Goal: Task Accomplishment & Management: Manage account settings

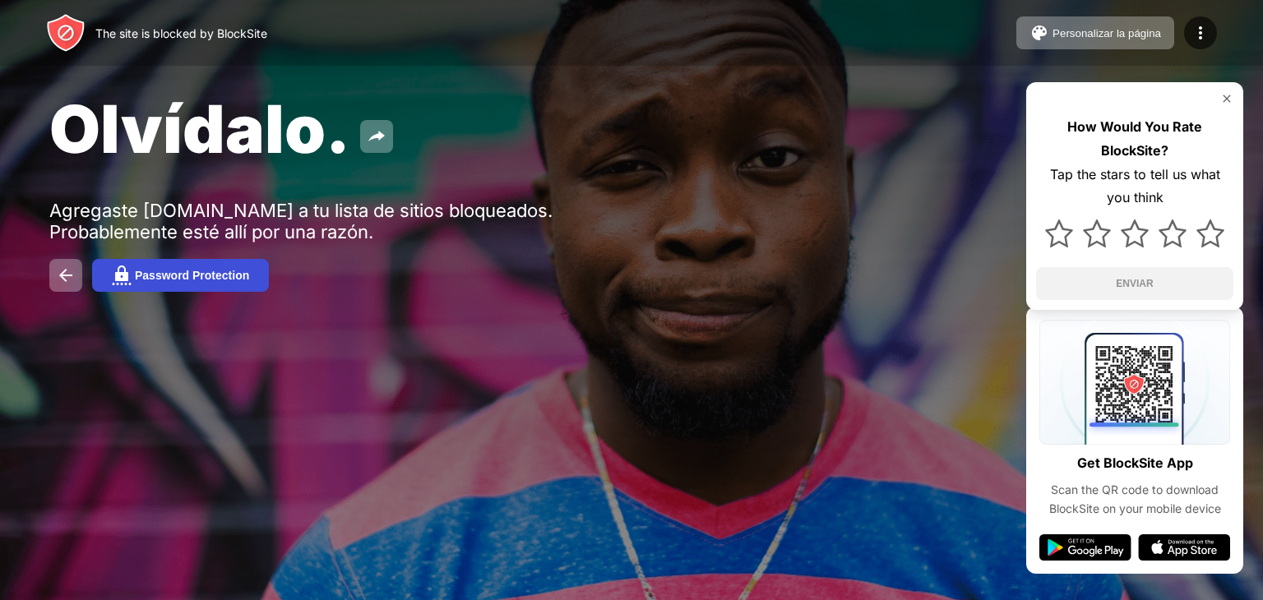
click at [188, 269] on button "Password Protection" at bounding box center [180, 275] width 177 height 33
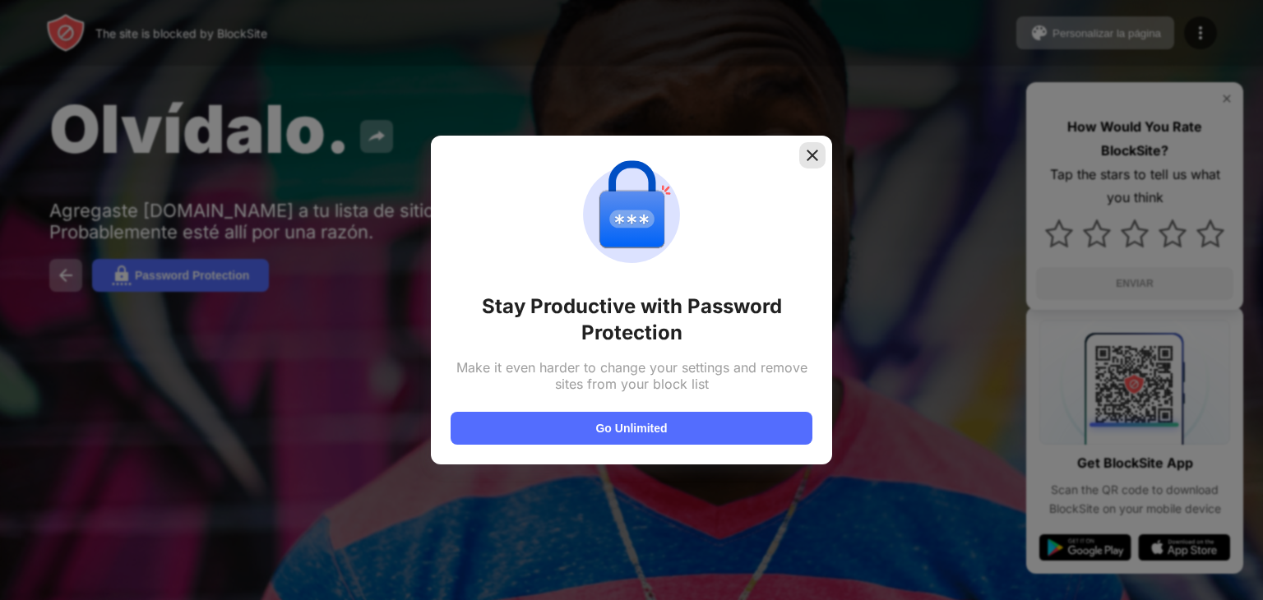
click at [815, 153] on img at bounding box center [812, 155] width 16 height 16
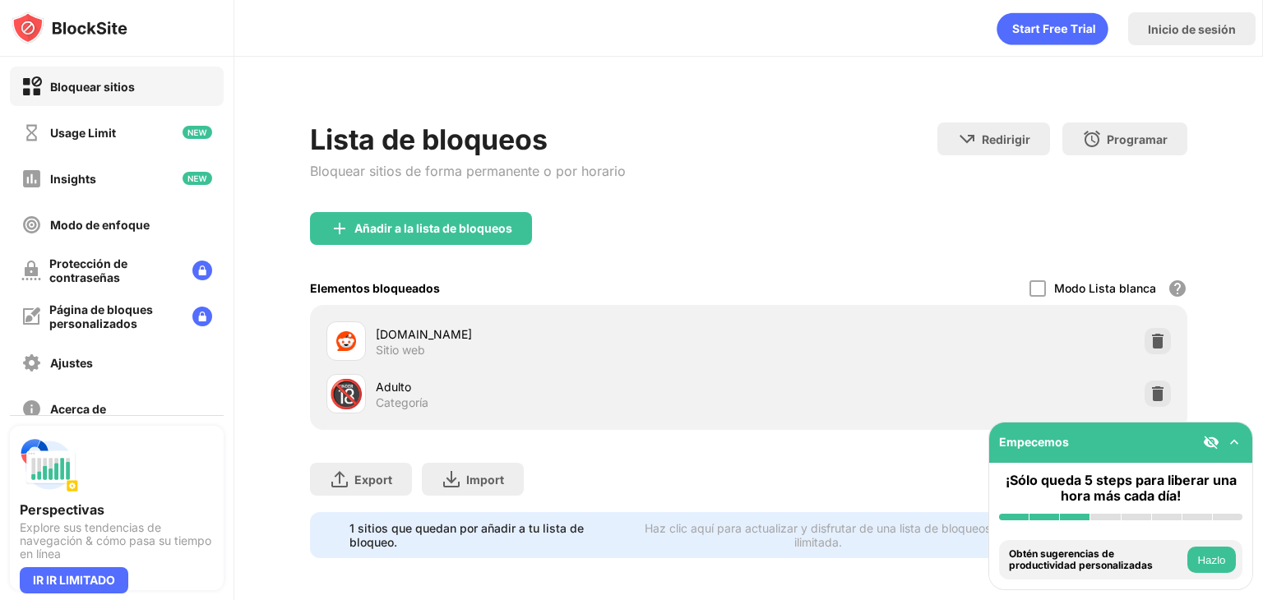
scroll to position [16, 0]
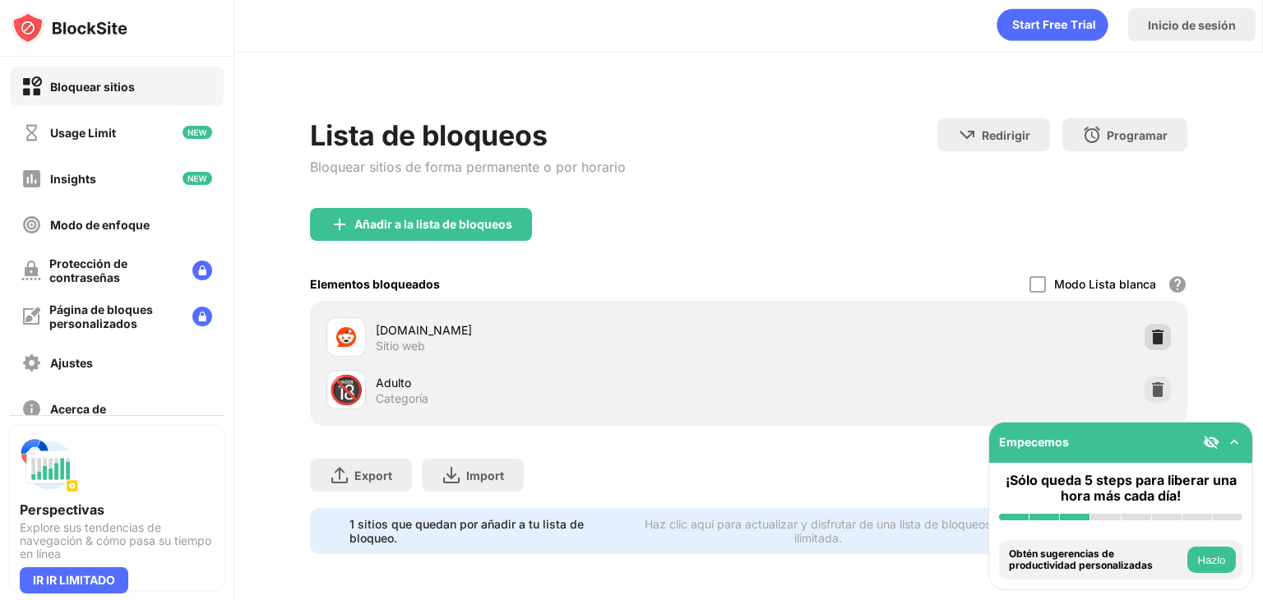
click at [1150, 329] on img at bounding box center [1158, 337] width 16 height 16
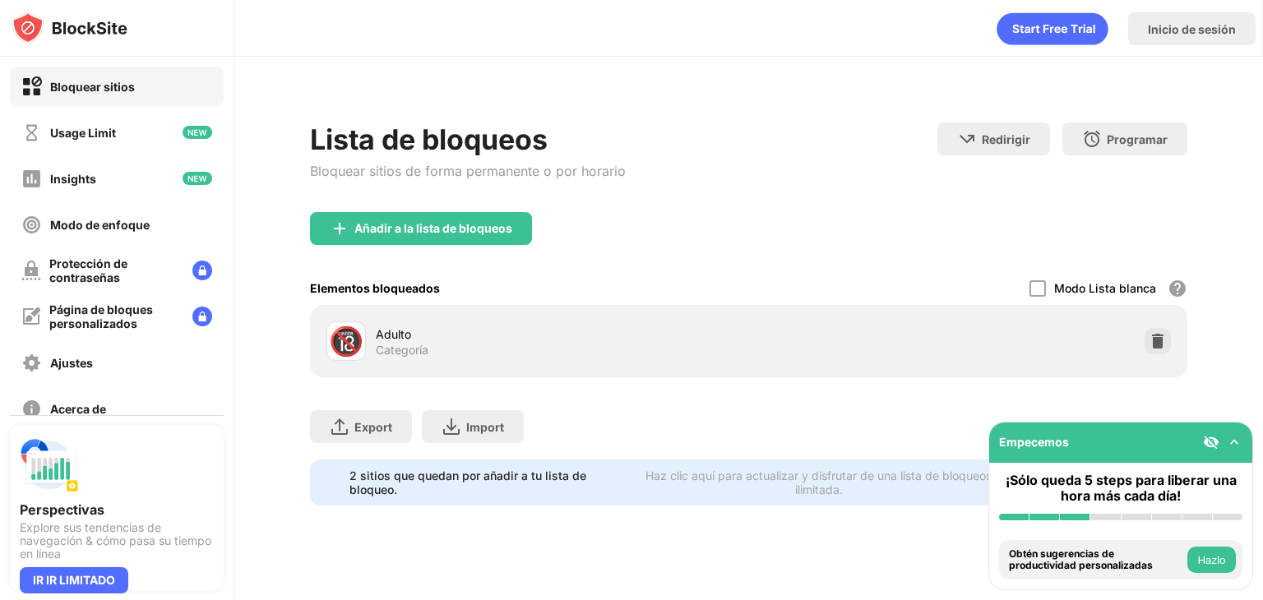
scroll to position [0, 0]
click at [883, 228] on div "Añadir a la lista de bloqueos" at bounding box center [749, 241] width 878 height 59
click at [507, 234] on div "Añadir a la lista de bloqueos" at bounding box center [421, 228] width 222 height 33
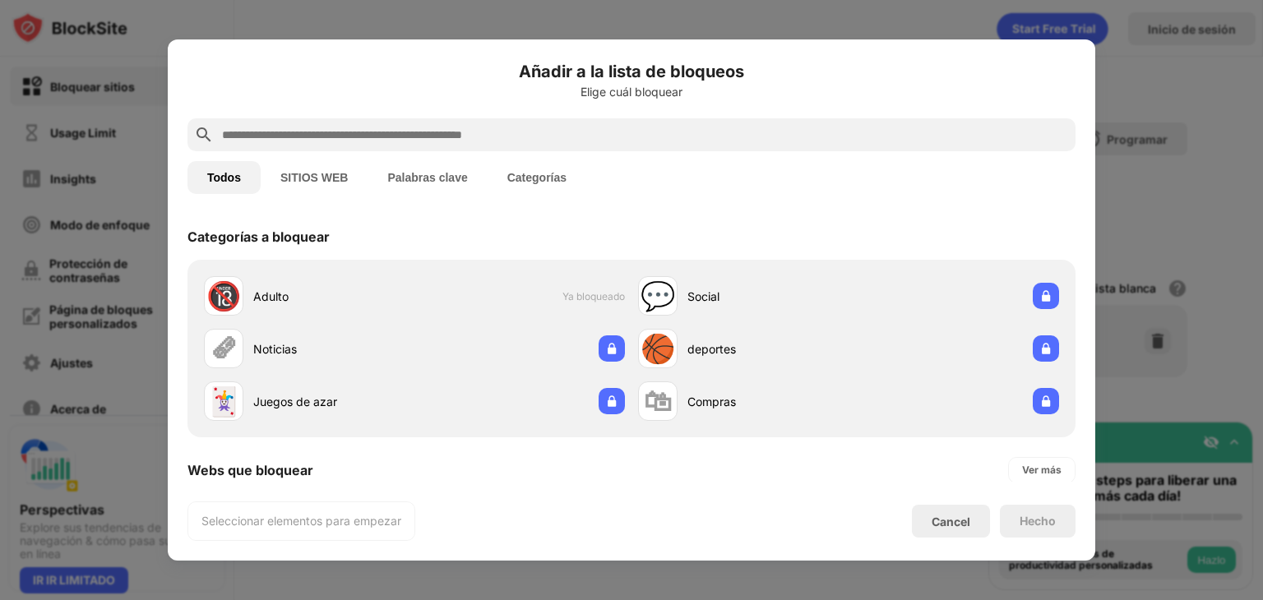
click at [526, 140] on input "text" at bounding box center [644, 135] width 849 height 20
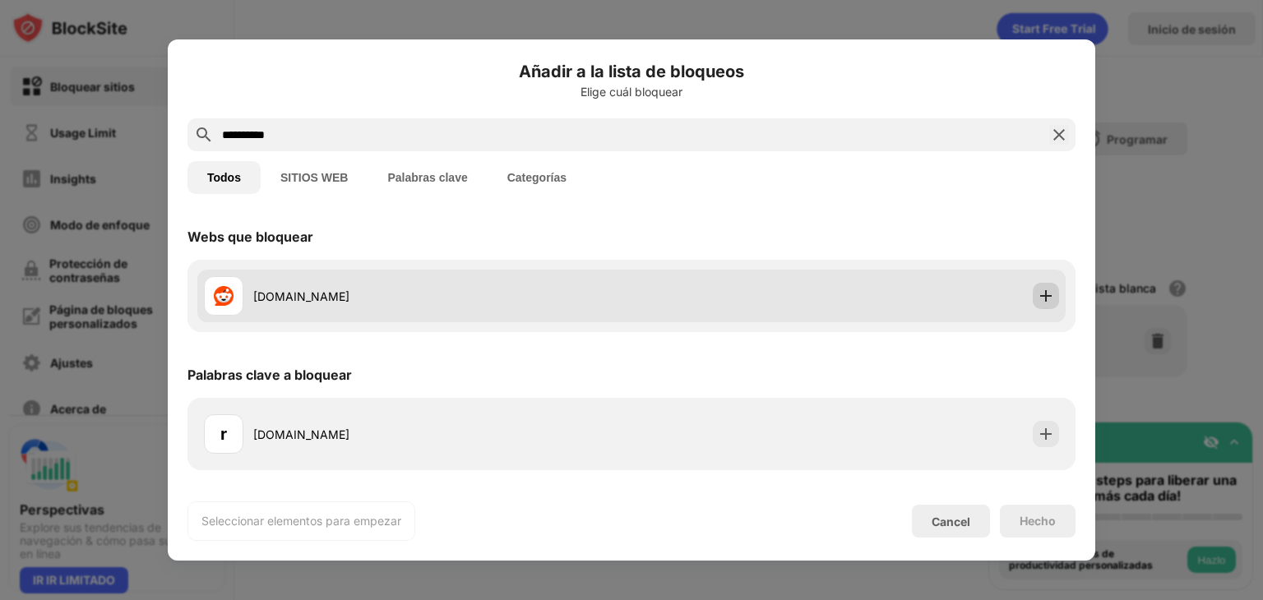
type input "**********"
click at [1048, 293] on img at bounding box center [1046, 296] width 16 height 16
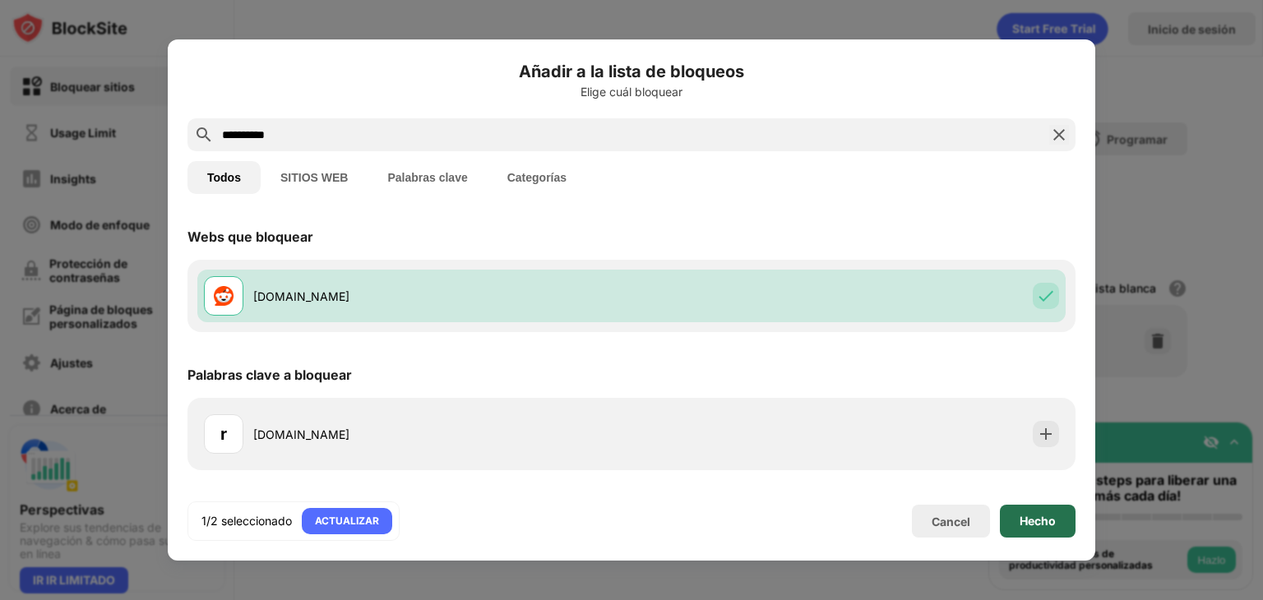
click at [1043, 511] on div "Hecho" at bounding box center [1038, 521] width 76 height 33
